Goal: Task Accomplishment & Management: Manage account settings

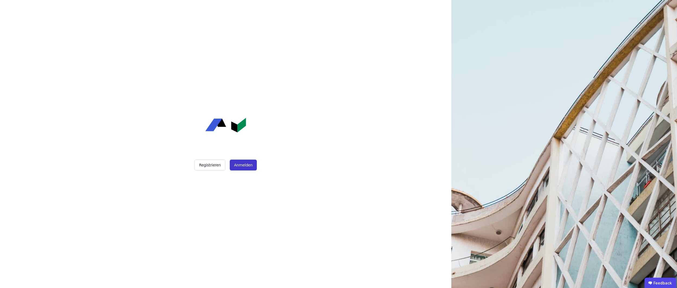
click at [244, 164] on button "Anmelden" at bounding box center [243, 164] width 27 height 11
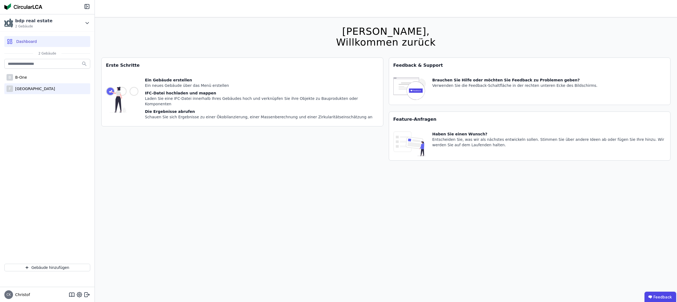
click at [30, 89] on div "[GEOGRAPHIC_DATA]" at bounding box center [34, 88] width 42 height 5
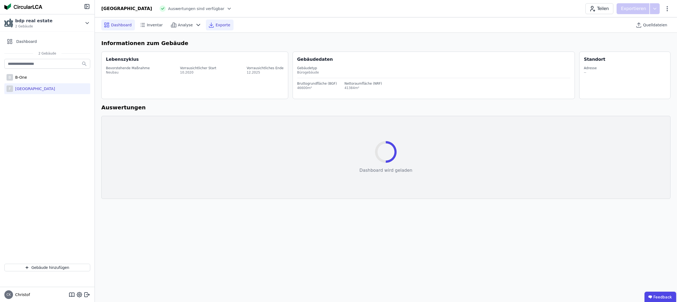
click at [220, 25] on span "Exporte" at bounding box center [223, 24] width 15 height 5
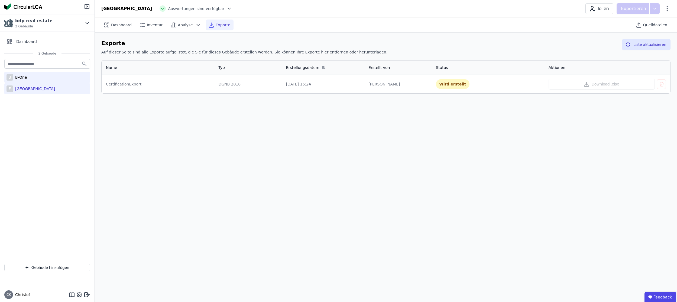
click at [23, 76] on div "B-One" at bounding box center [20, 77] width 14 height 5
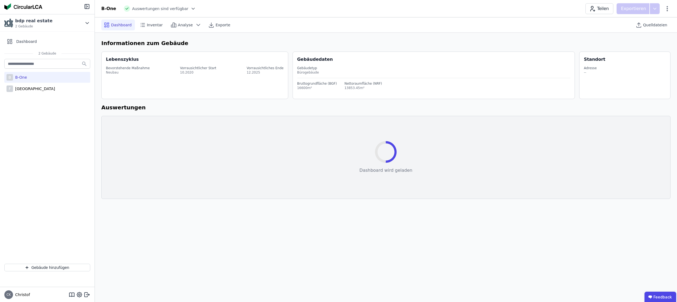
click at [23, 76] on div "B-One" at bounding box center [20, 77] width 14 height 5
click at [219, 24] on span "Exporte" at bounding box center [223, 24] width 15 height 5
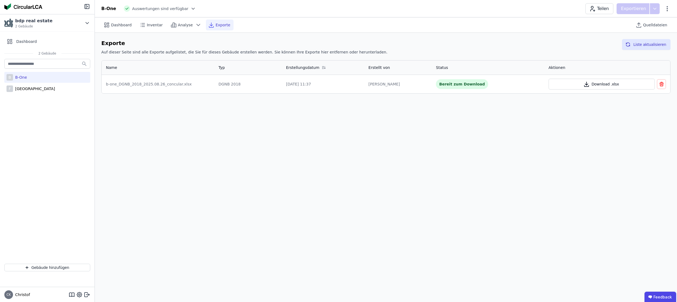
click at [597, 84] on button "Download .xlsx" at bounding box center [602, 84] width 106 height 11
click at [662, 85] on icon "button" at bounding box center [661, 84] width 5 height 7
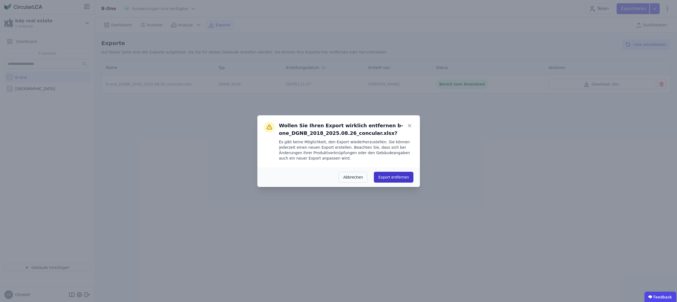
click at [389, 177] on button "Export entfernen" at bounding box center [393, 177] width 39 height 11
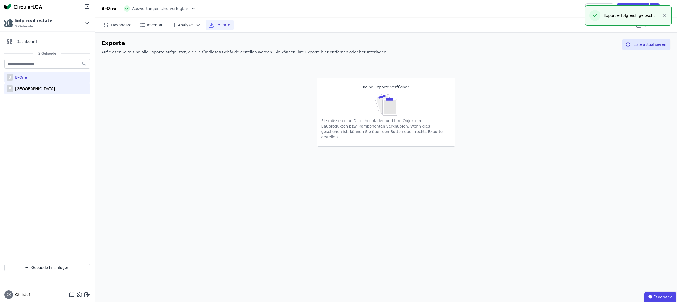
click at [30, 89] on div "[GEOGRAPHIC_DATA]" at bounding box center [34, 88] width 42 height 5
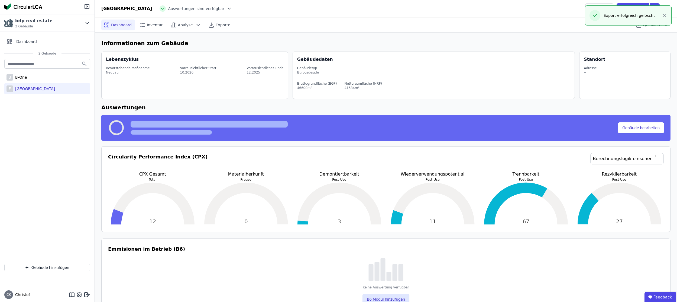
select select "*"
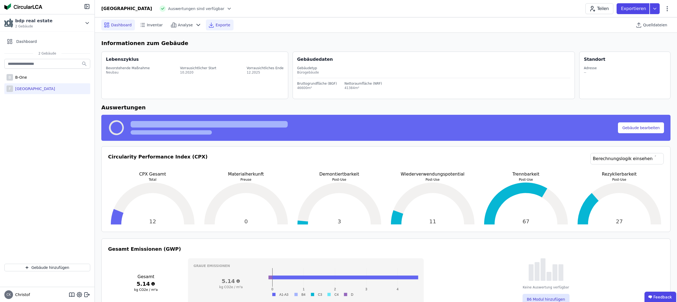
click at [218, 26] on span "Exporte" at bounding box center [223, 24] width 15 height 5
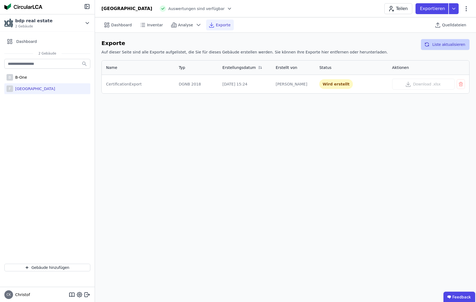
click at [445, 44] on button "Liste aktualisieren" at bounding box center [445, 44] width 49 height 11
click at [71, 294] on icon at bounding box center [72, 294] width 7 height 7
click at [122, 24] on span "Dashboard" at bounding box center [121, 24] width 21 height 5
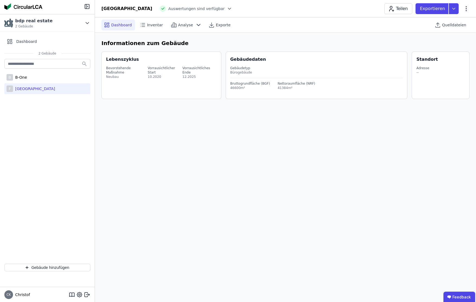
select select "*"
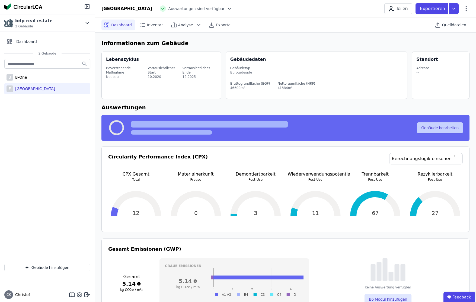
click at [444, 128] on button "Gebäude bearbeiten" at bounding box center [440, 127] width 46 height 11
select select "**********"
select select "*"
select select "**********"
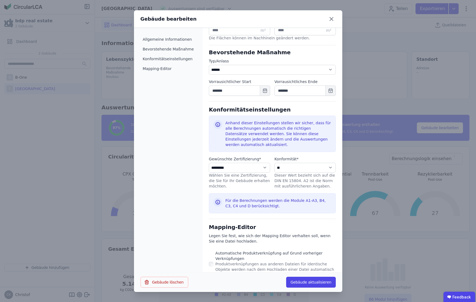
scroll to position [177, 0]
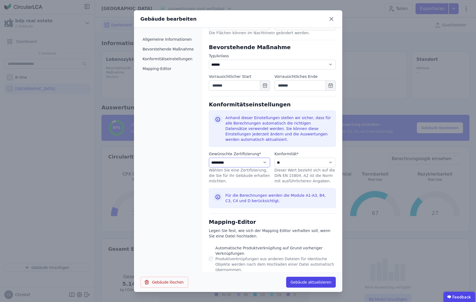
click at [256, 162] on select "**********" at bounding box center [239, 162] width 61 height 10
click at [331, 20] on icon at bounding box center [331, 19] width 9 height 9
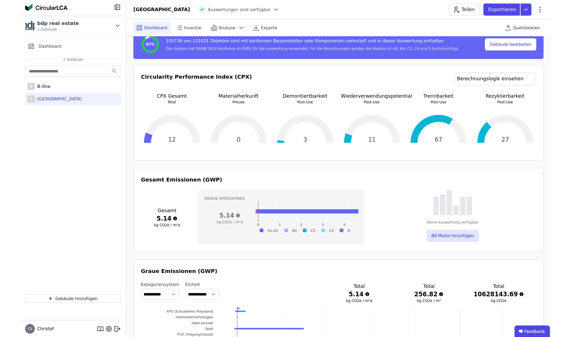
scroll to position [0, 0]
